Goal: Find specific page/section: Find specific page/section

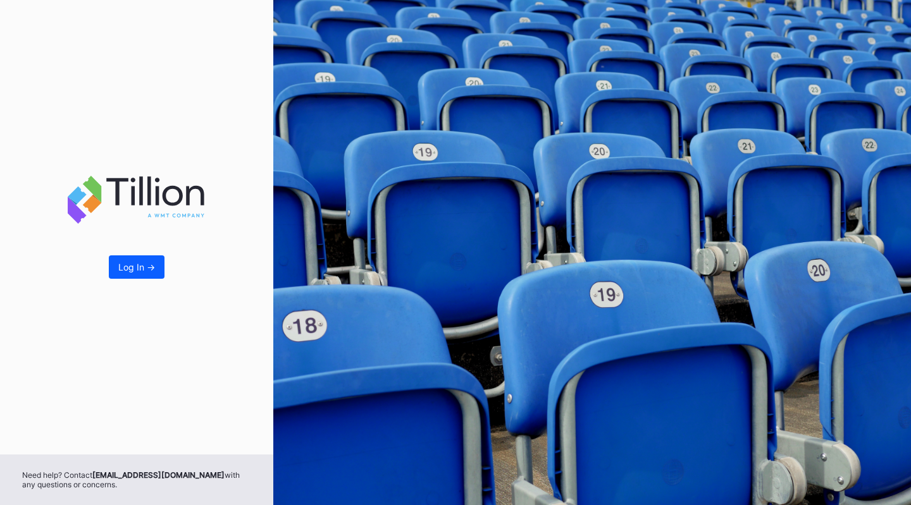
click at [138, 273] on div "Log In ->" at bounding box center [136, 267] width 37 height 11
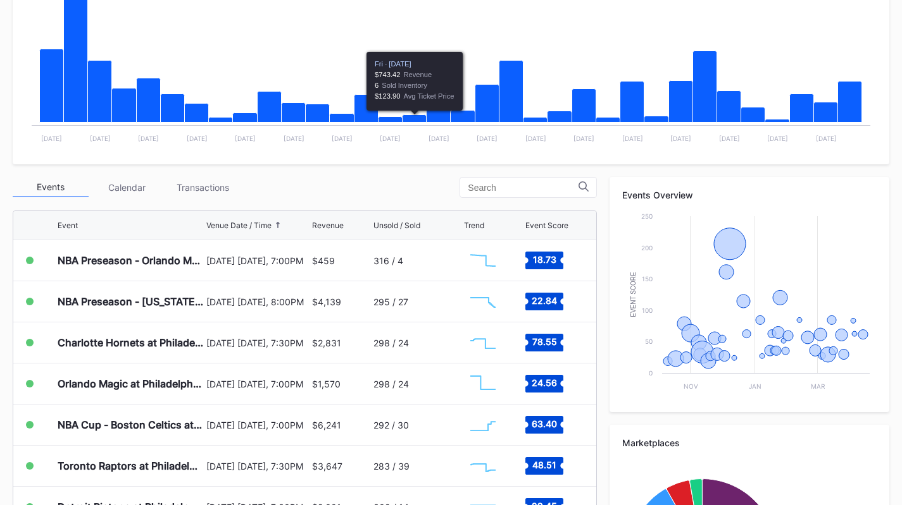
scroll to position [297, 0]
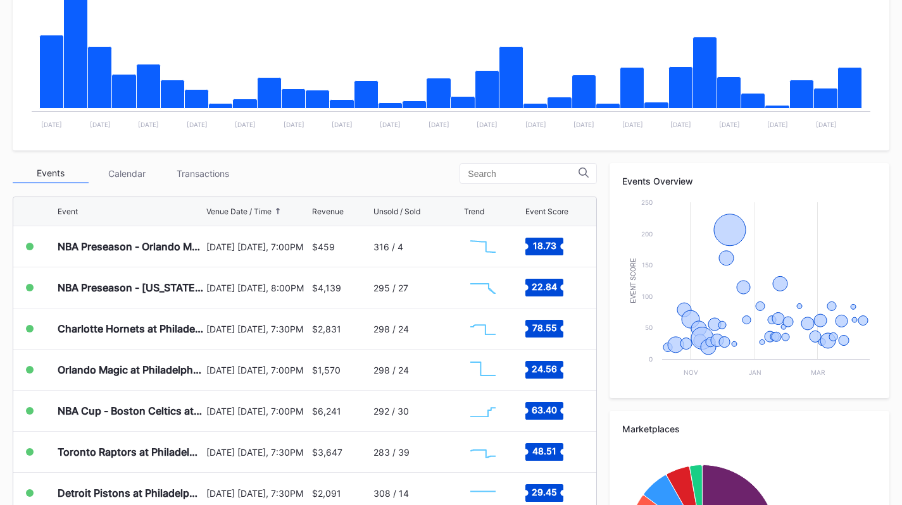
click at [222, 168] on div "Transactions" at bounding box center [202, 174] width 76 height 20
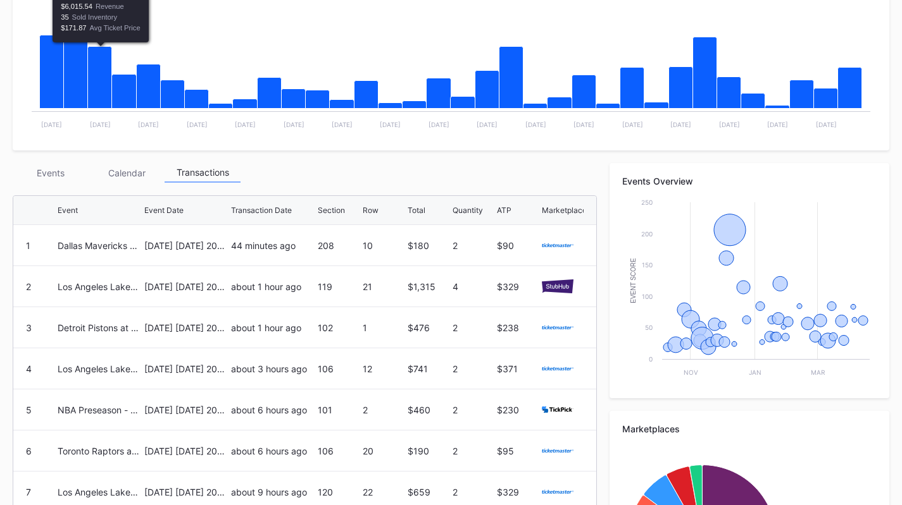
click at [53, 167] on div "Events" at bounding box center [51, 173] width 76 height 20
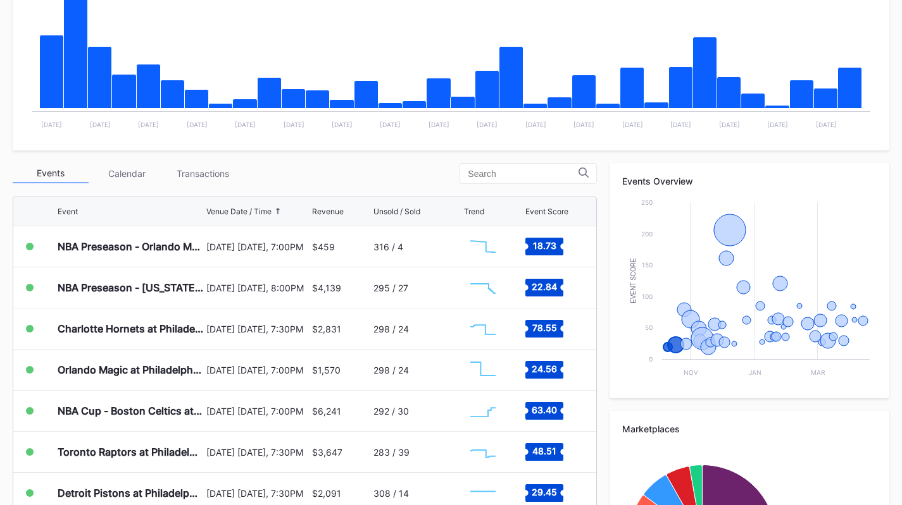
click at [143, 338] on div "Charlotte Hornets at Philadelphia 76ers" at bounding box center [131, 329] width 146 height 40
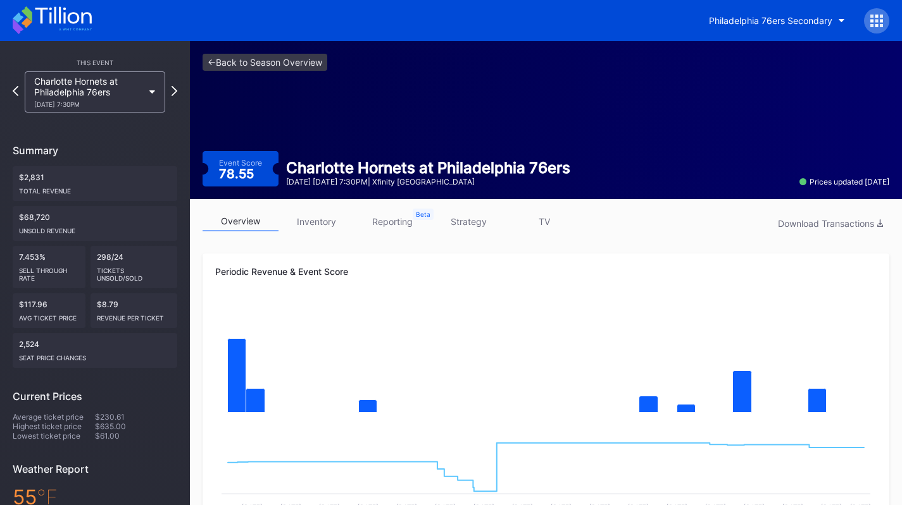
click at [323, 213] on link "inventory" at bounding box center [316, 222] width 76 height 20
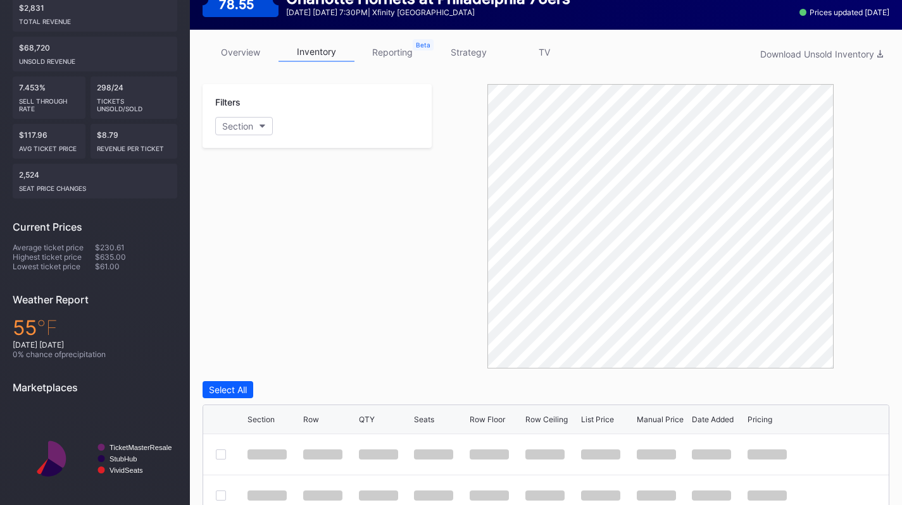
scroll to position [170, 0]
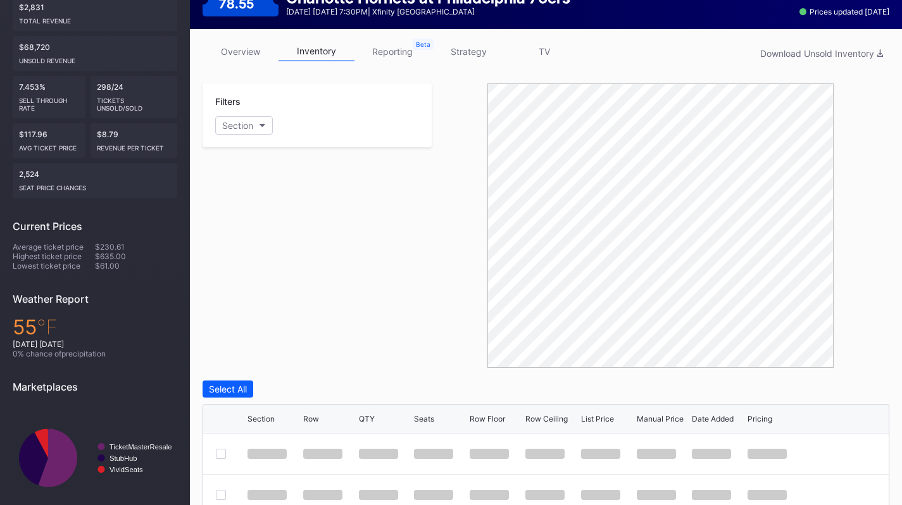
click at [380, 56] on link "reporting" at bounding box center [392, 52] width 76 height 20
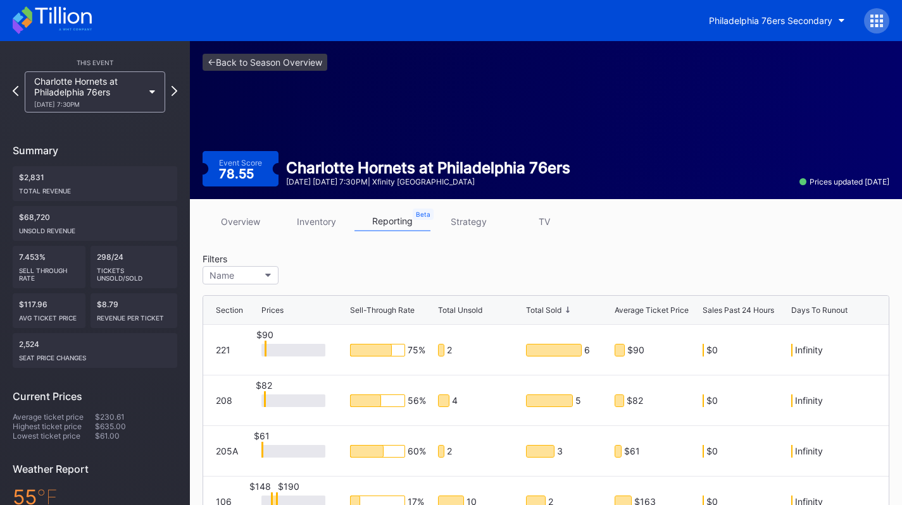
click at [466, 212] on link "strategy" at bounding box center [468, 222] width 76 height 20
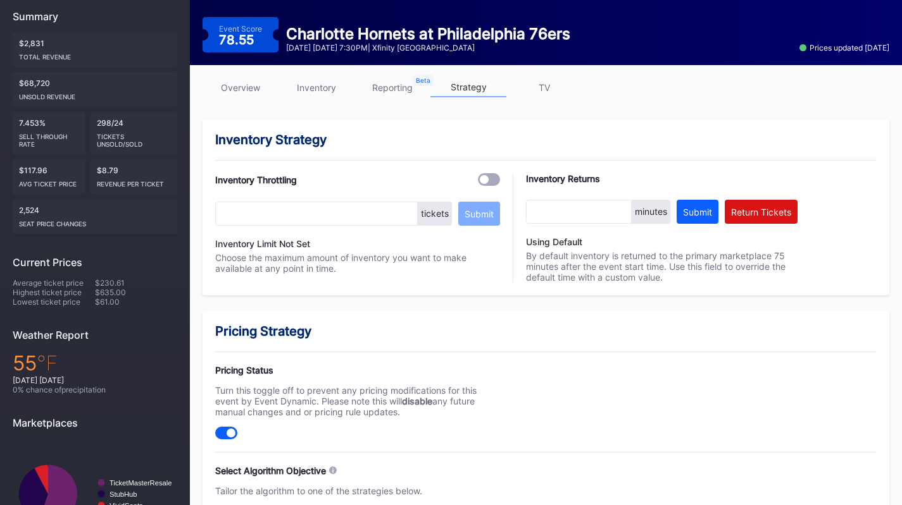
scroll to position [103, 0]
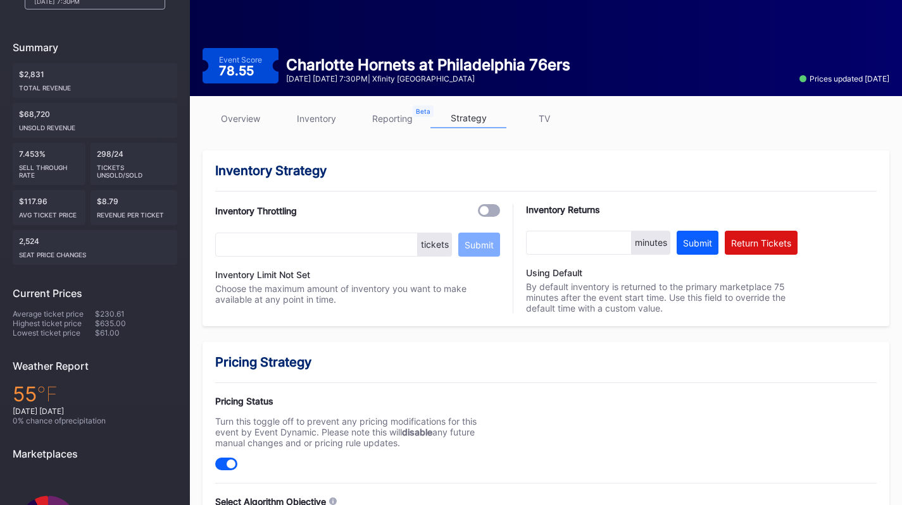
click at [321, 116] on link "inventory" at bounding box center [316, 119] width 76 height 20
